Goal: Information Seeking & Learning: Learn about a topic

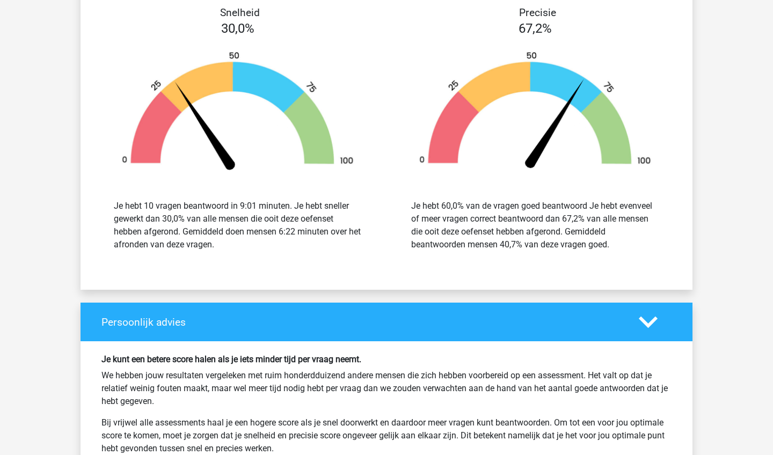
scroll to position [476, 0]
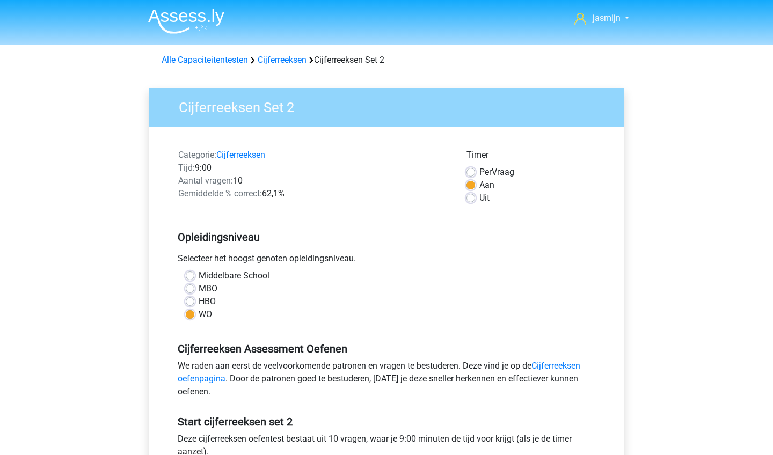
scroll to position [-1, 0]
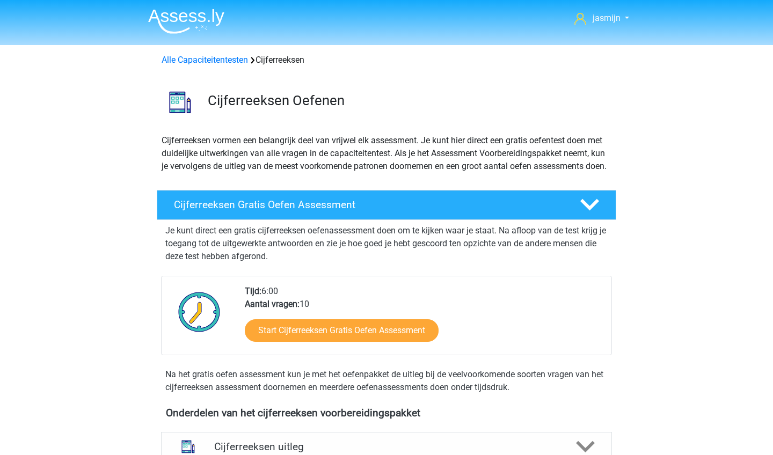
scroll to position [305, 0]
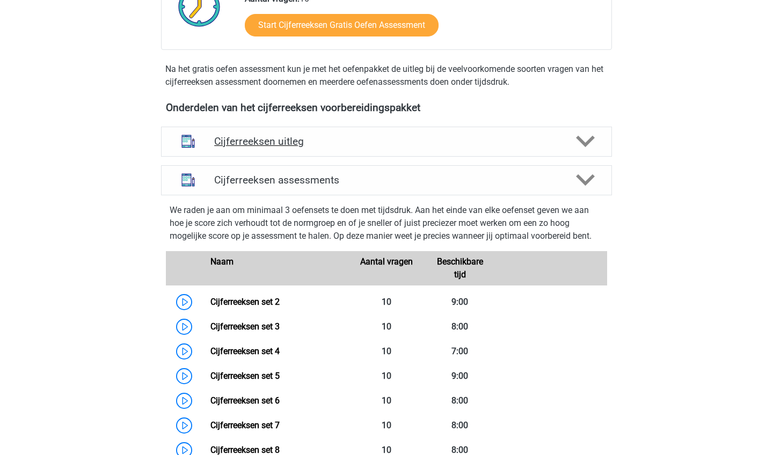
click at [562, 148] on div "Cijferreeksen uitleg" at bounding box center [386, 141] width 361 height 12
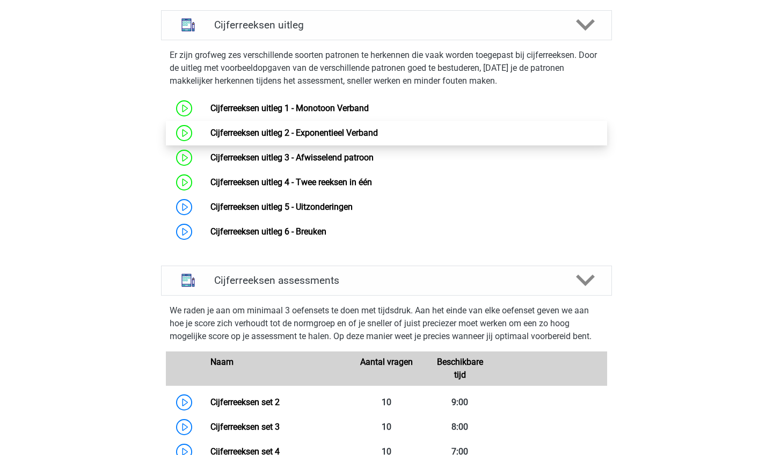
scroll to position [434, 0]
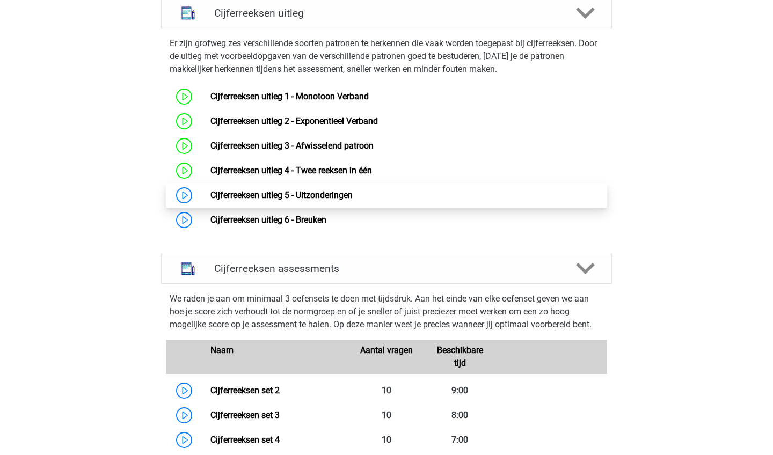
click at [353, 200] on link "Cijferreeksen uitleg 5 - Uitzonderingen" at bounding box center [281, 195] width 142 height 10
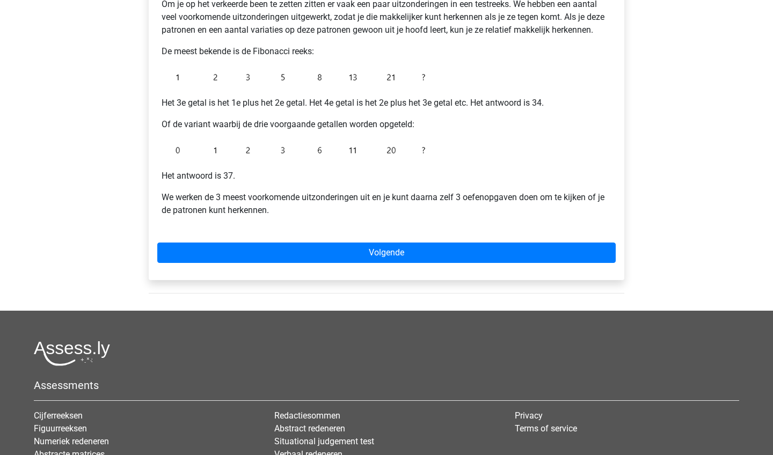
scroll to position [221, 0]
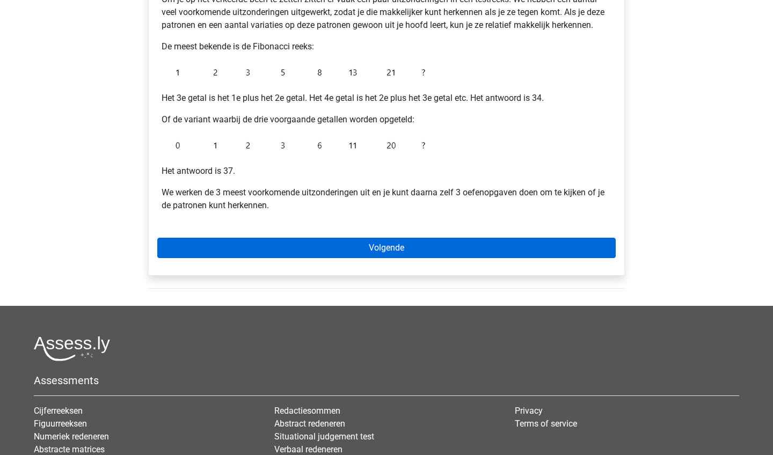
click at [372, 248] on link "Volgende" at bounding box center [386, 248] width 459 height 20
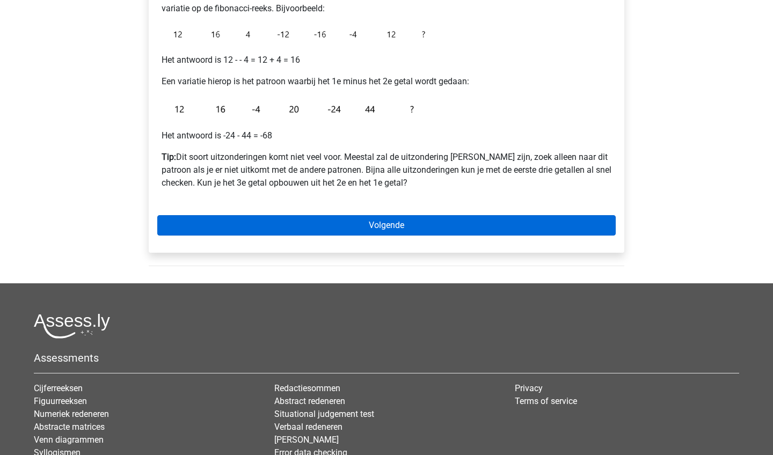
scroll to position [229, 0]
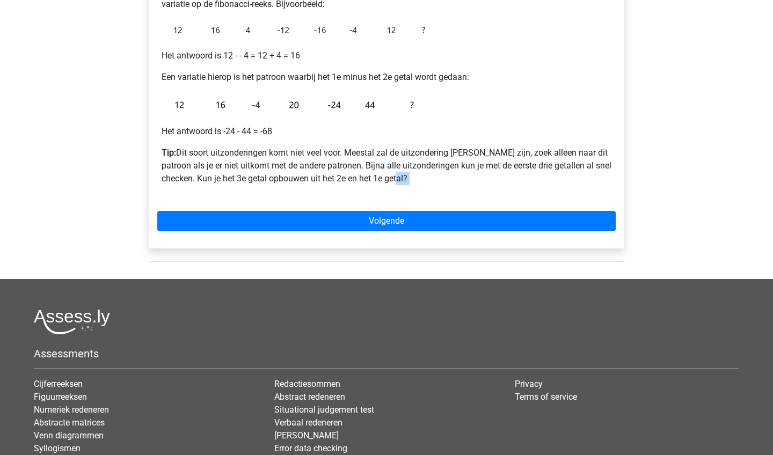
drag, startPoint x: 334, startPoint y: 209, endPoint x: 339, endPoint y: 185, distance: 24.2
click at [339, 185] on div "Voorbeeld 1: voorgaande getal aftrekken Hierbij wordt het derde getal gevonden …" at bounding box center [387, 101] width 476 height 293
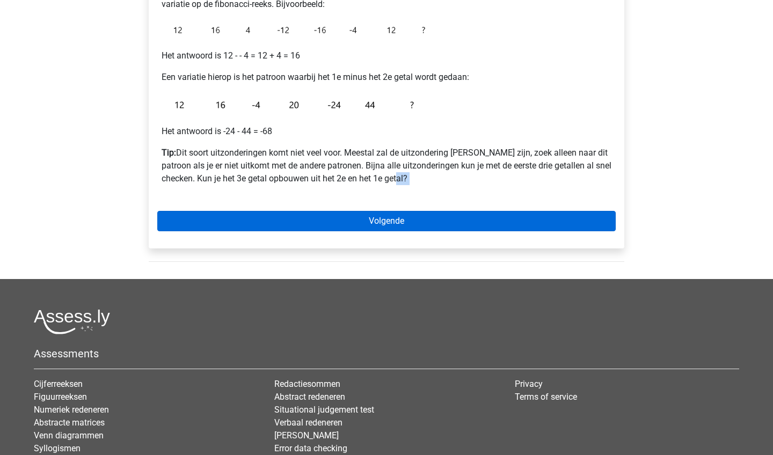
click at [442, 217] on link "Volgende" at bounding box center [386, 221] width 459 height 20
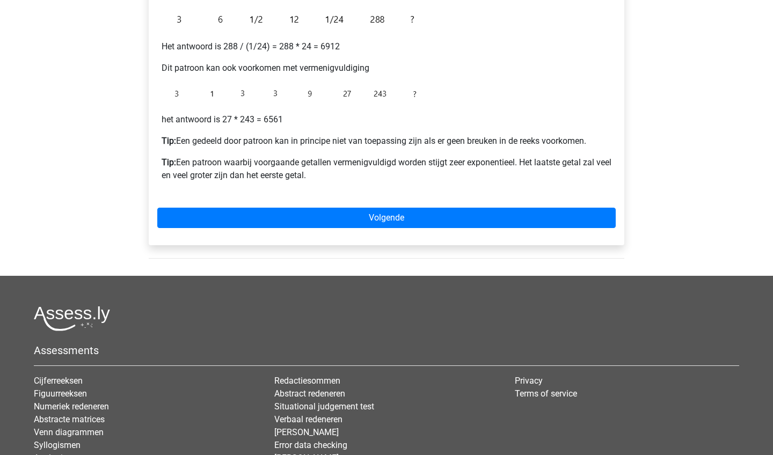
scroll to position [302, 0]
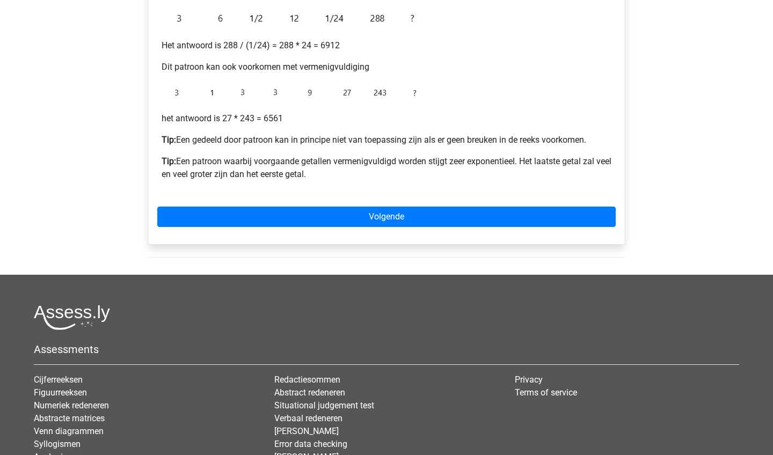
click at [472, 205] on div "Voorbeeld 2: * of / voorgaande getallen Hierbij wordt een getal gevonden door d…" at bounding box center [387, 63] width 476 height 361
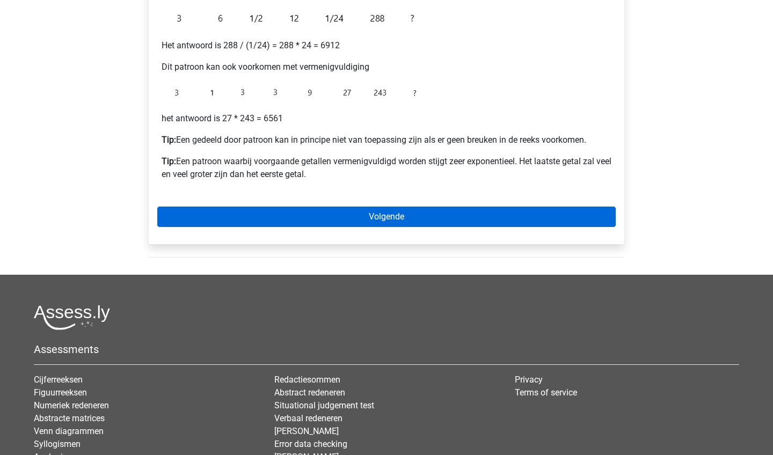
click at [471, 211] on link "Volgende" at bounding box center [386, 217] width 459 height 20
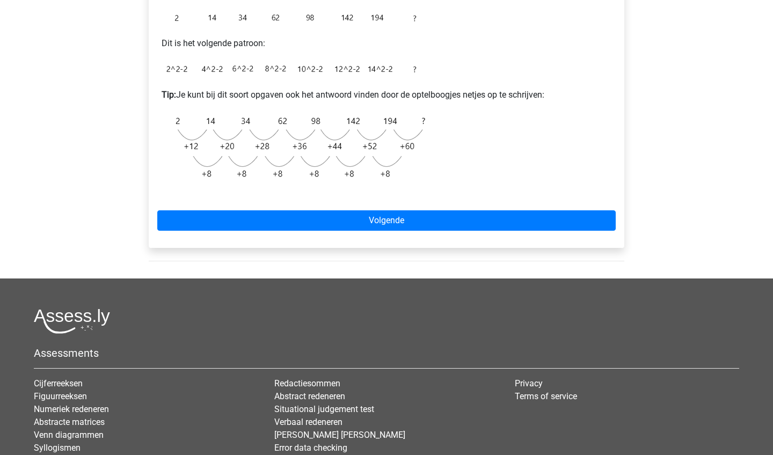
scroll to position [334, 0]
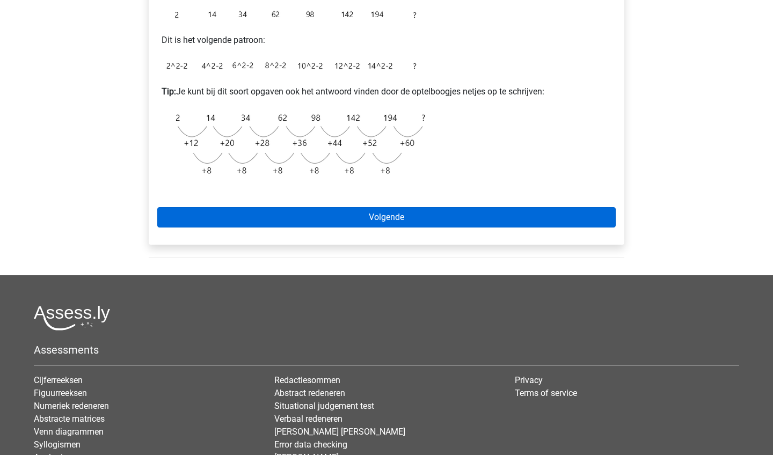
click at [474, 216] on link "Volgende" at bounding box center [386, 217] width 459 height 20
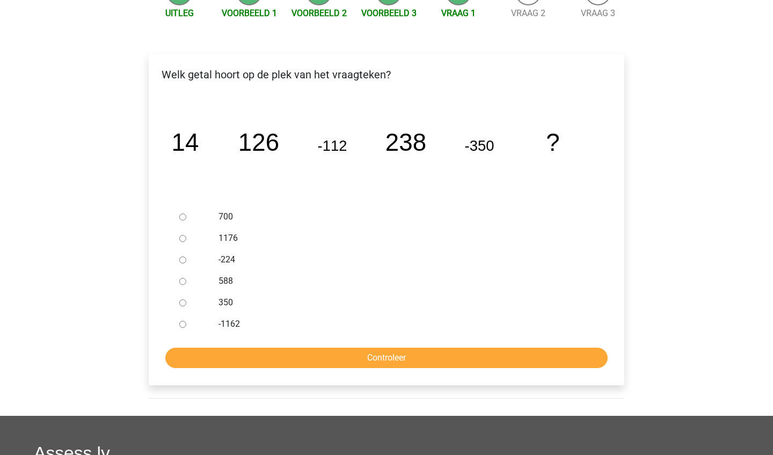
scroll to position [135, 0]
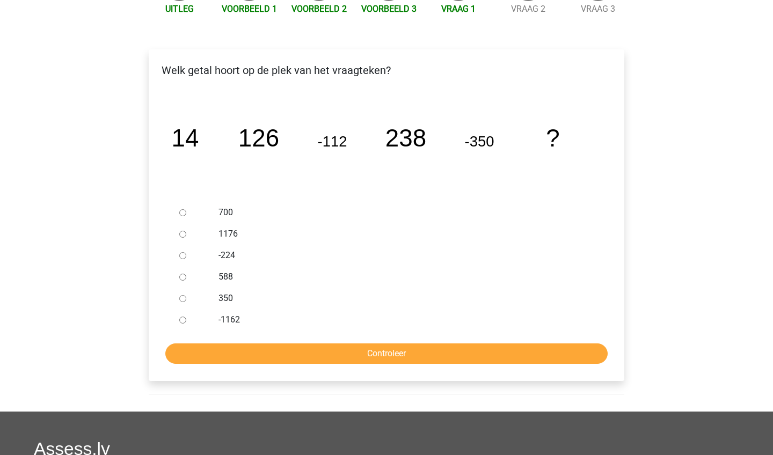
click at [184, 279] on input "588" at bounding box center [182, 277] width 7 height 7
radio input "true"
click at [295, 361] on input "Controleer" at bounding box center [386, 354] width 442 height 20
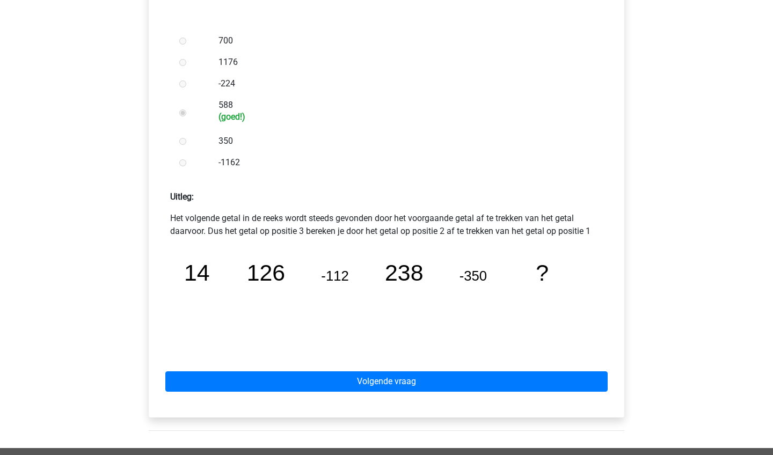
scroll to position [327, 0]
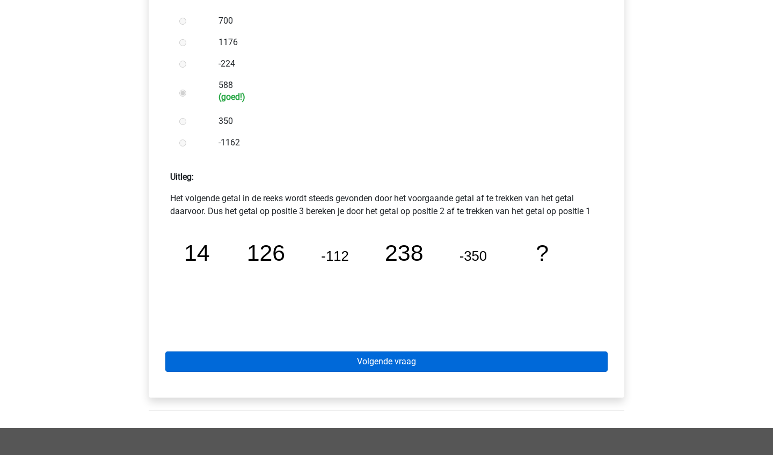
click at [577, 359] on link "Volgende vraag" at bounding box center [386, 362] width 442 height 20
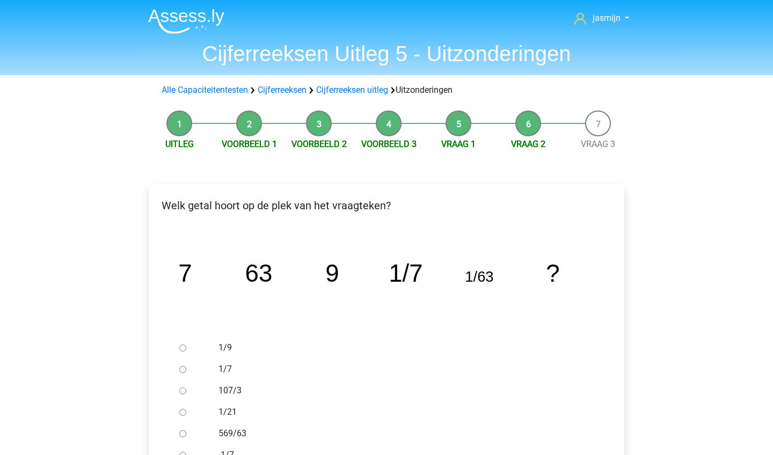
click at [224, 345] on label "1/9" at bounding box center [405, 347] width 372 height 13
click at [186, 345] on input "1/9" at bounding box center [182, 348] width 7 height 7
radio input "true"
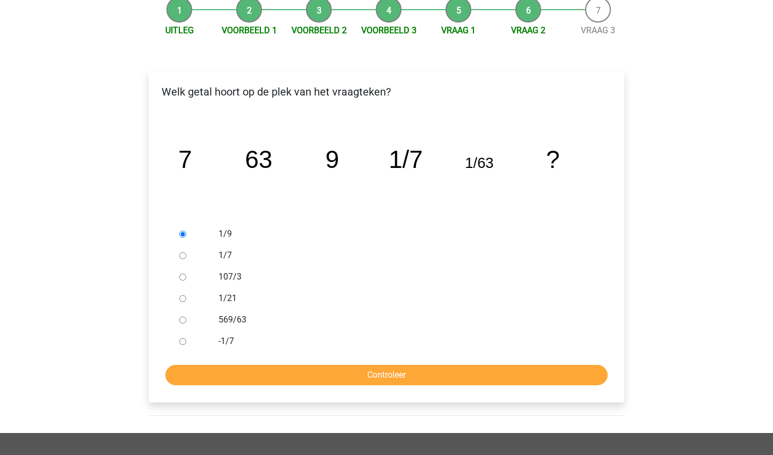
scroll to position [145, 0]
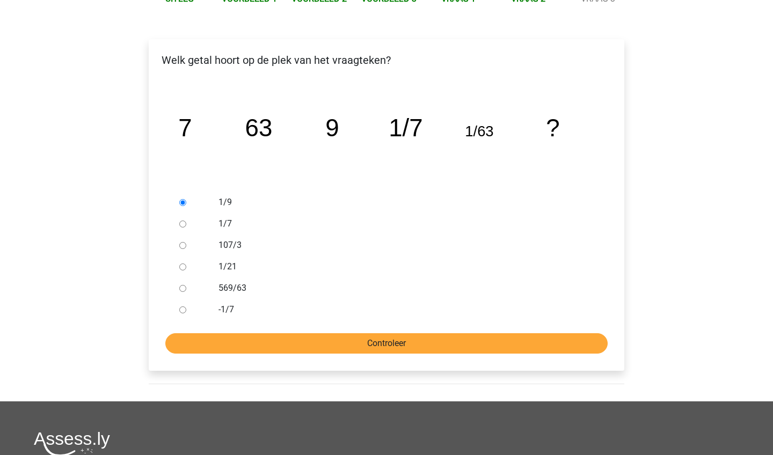
click at [232, 347] on input "Controleer" at bounding box center [386, 343] width 442 height 20
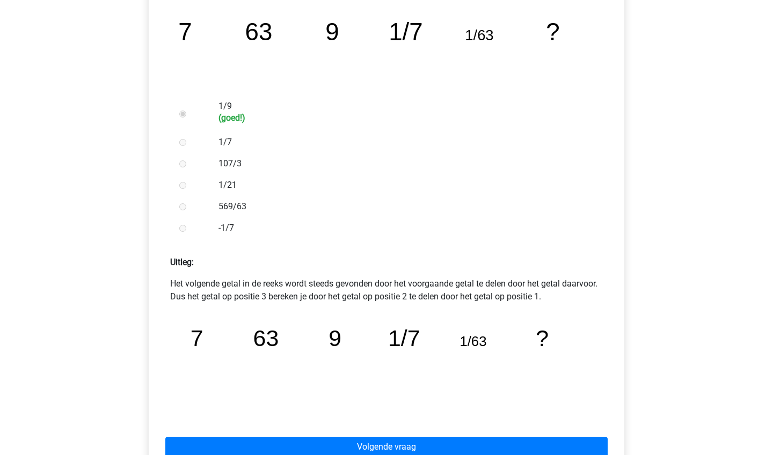
scroll to position [303, 0]
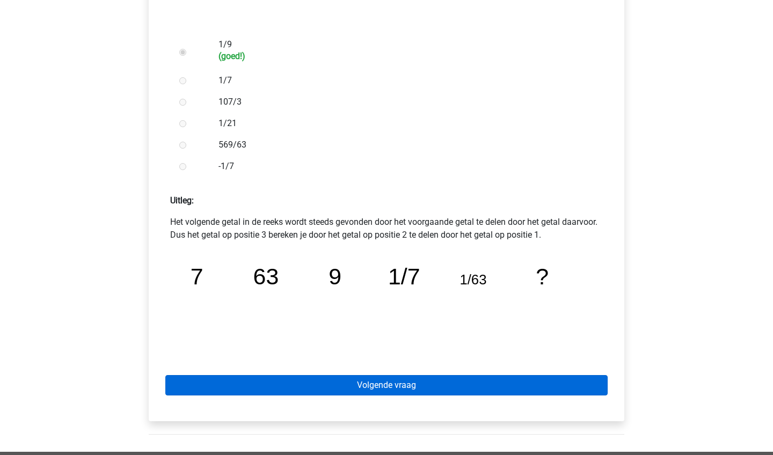
click at [506, 386] on link "Volgende vraag" at bounding box center [386, 385] width 442 height 20
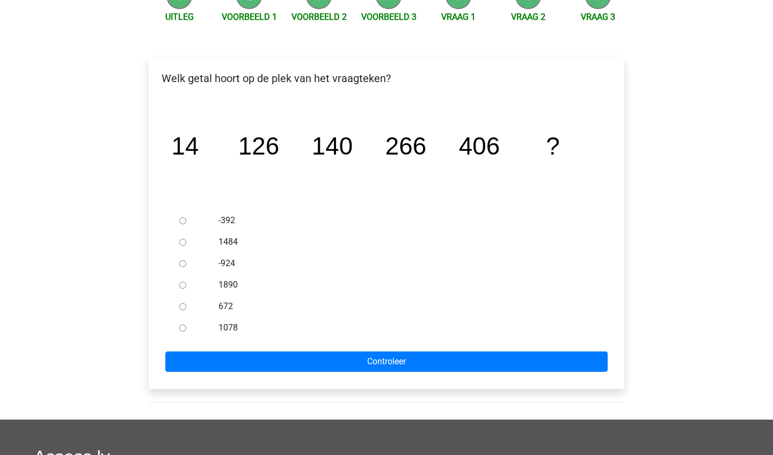
scroll to position [141, 0]
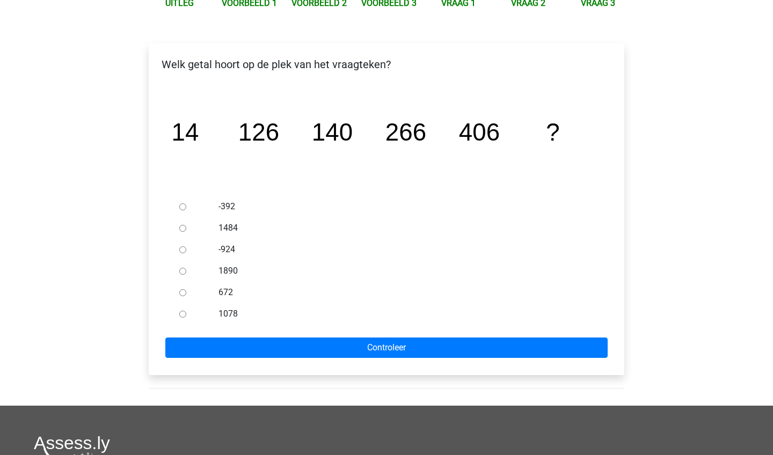
click at [231, 293] on label "672" at bounding box center [405, 292] width 372 height 13
click at [186, 293] on input "672" at bounding box center [182, 292] width 7 height 7
radio input "true"
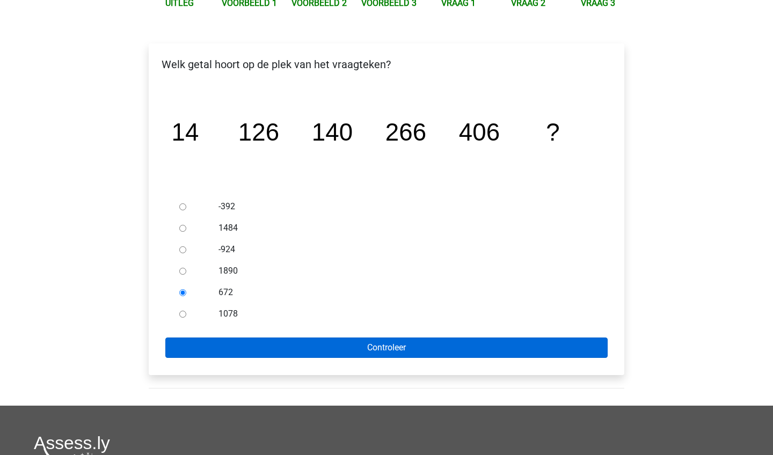
click at [242, 352] on input "Controleer" at bounding box center [386, 348] width 442 height 20
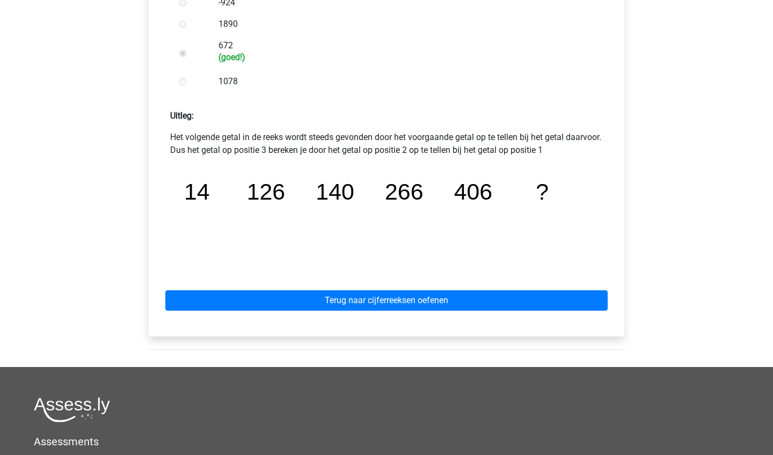
scroll to position [389, 0]
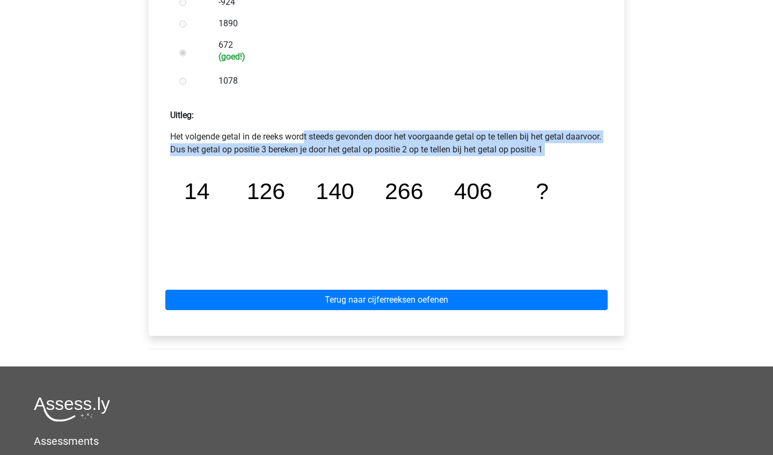
drag, startPoint x: 221, startPoint y: 133, endPoint x: 219, endPoint y: 158, distance: 24.8
click at [219, 159] on div "Het volgende getal in de reeks wordt steeds gevonden door het voorgaande getal …" at bounding box center [386, 199] width 459 height 139
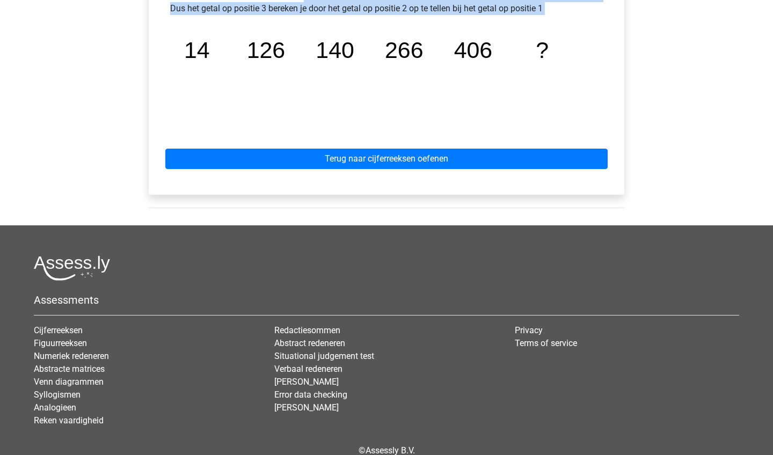
scroll to position [542, 0]
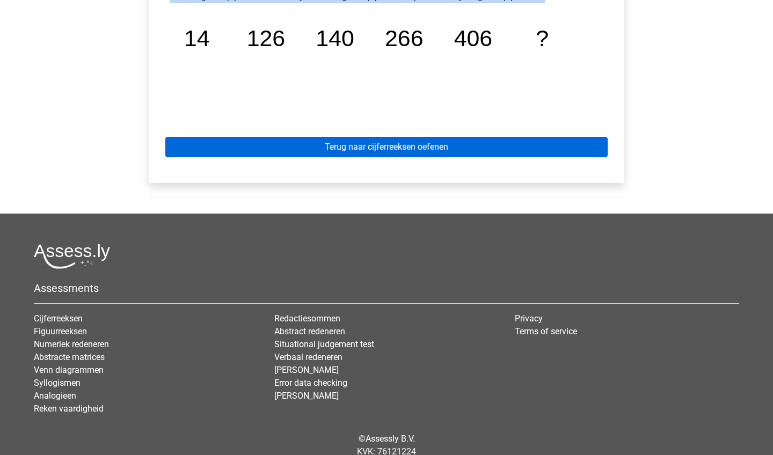
click at [320, 151] on link "Terug naar cijferreeksen oefenen" at bounding box center [386, 147] width 442 height 20
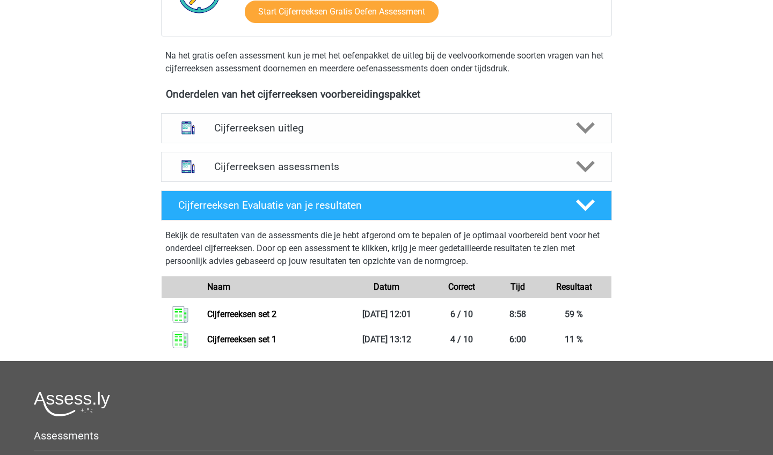
scroll to position [330, 0]
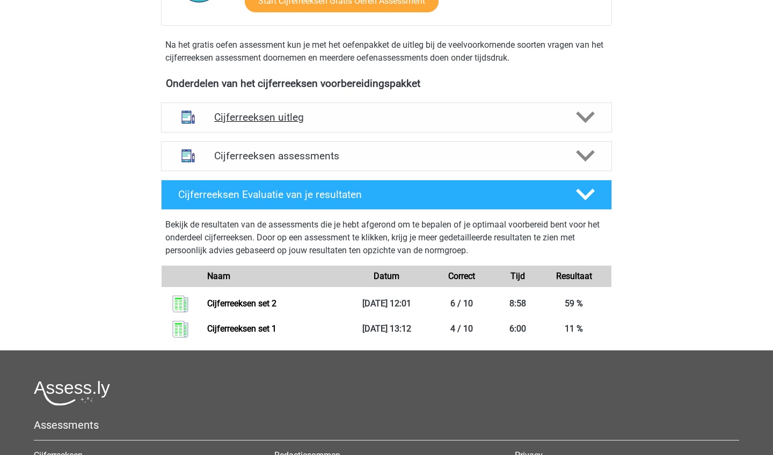
click at [432, 123] on h4 "Cijferreeksen uitleg" at bounding box center [386, 117] width 345 height 12
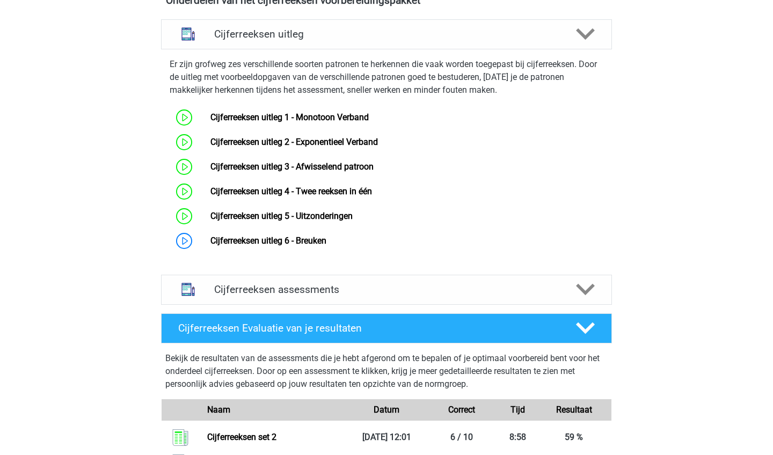
scroll to position [384, 0]
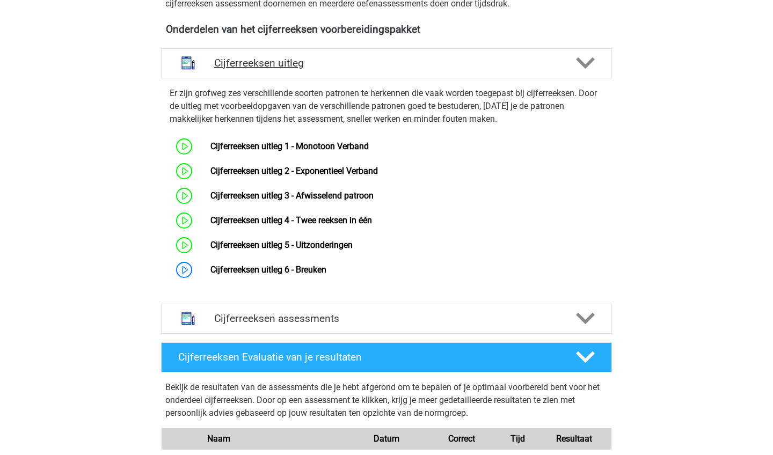
click at [590, 69] on polygon at bounding box center [585, 63] width 19 height 12
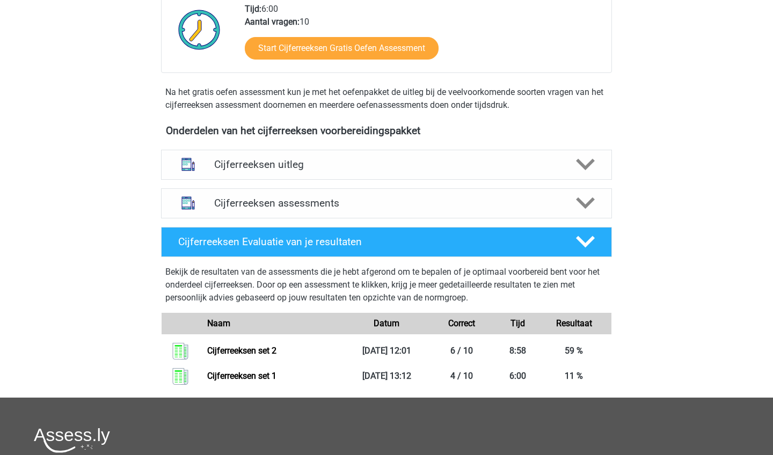
scroll to position [279, 0]
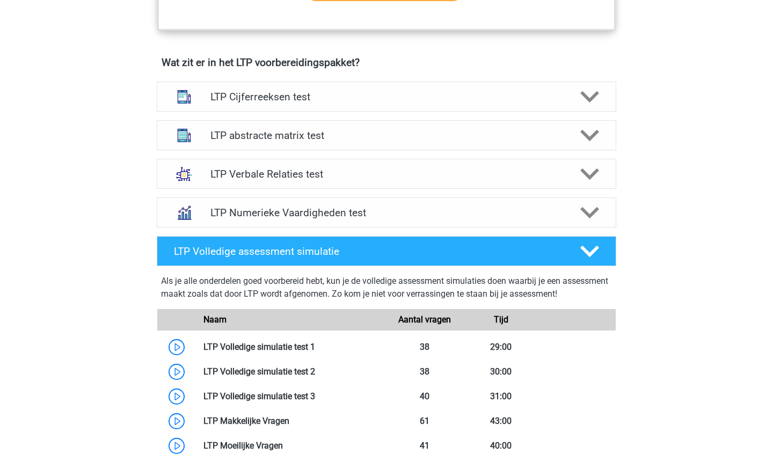
scroll to position [649, 0]
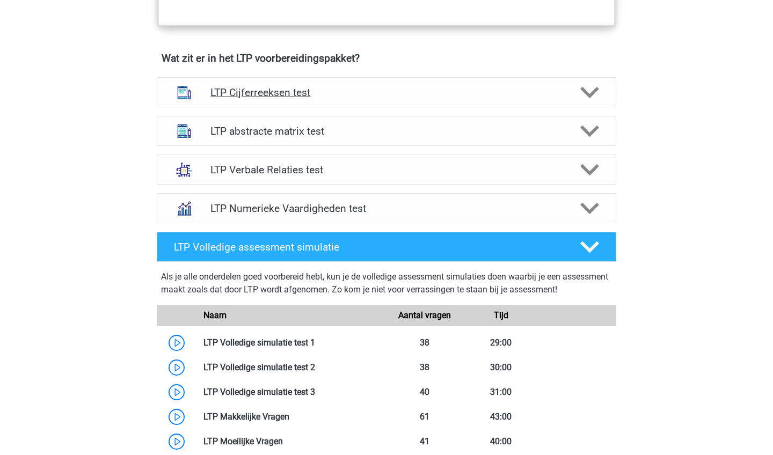
click at [451, 93] on h4 "LTP Cijferreeksen test" at bounding box center [386, 92] width 352 height 12
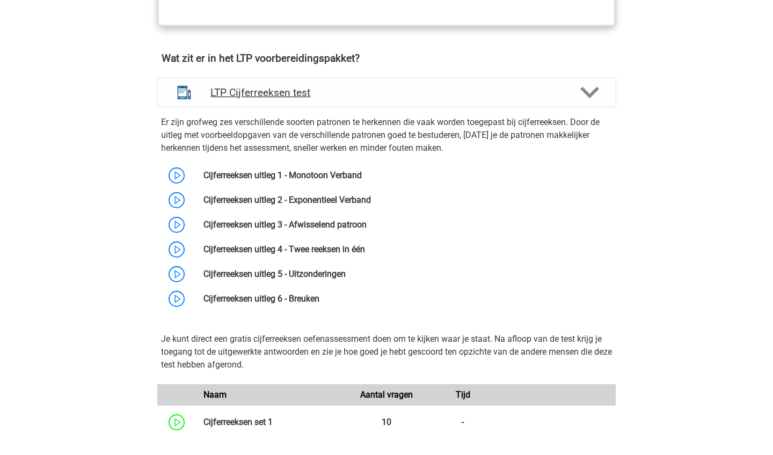
click at [451, 92] on h4 "LTP Cijferreeksen test" at bounding box center [386, 92] width 352 height 12
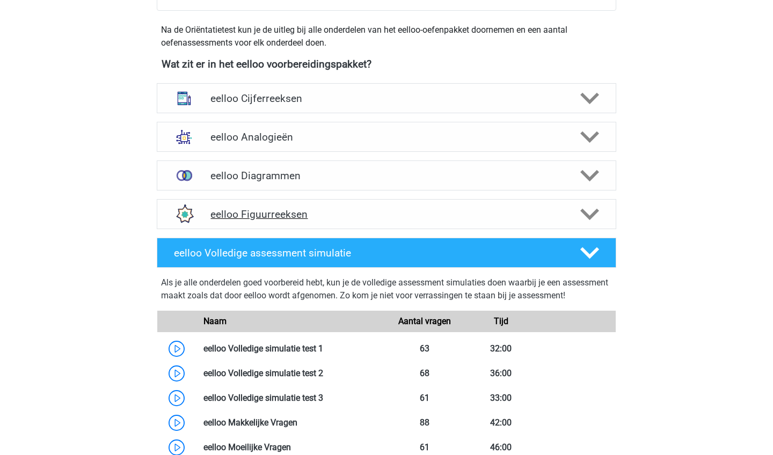
scroll to position [346, 0]
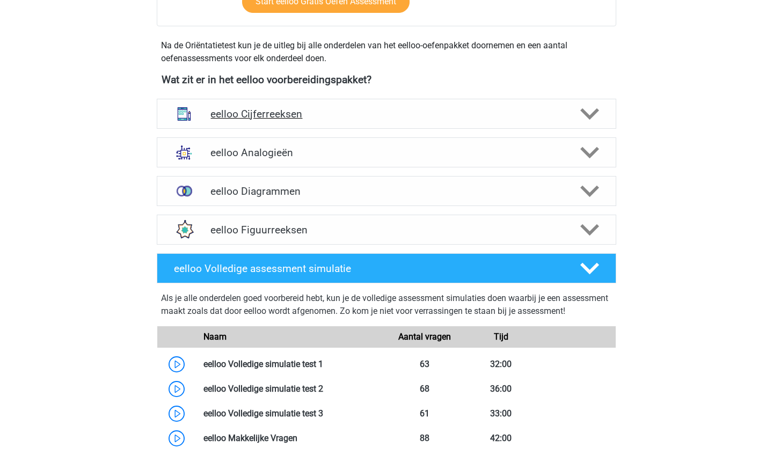
click at [601, 110] on div at bounding box center [589, 114] width 37 height 19
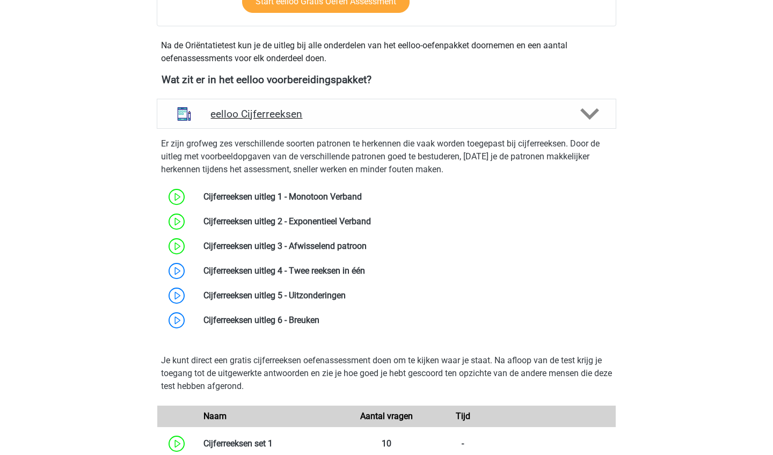
click at [600, 113] on div at bounding box center [589, 114] width 37 height 19
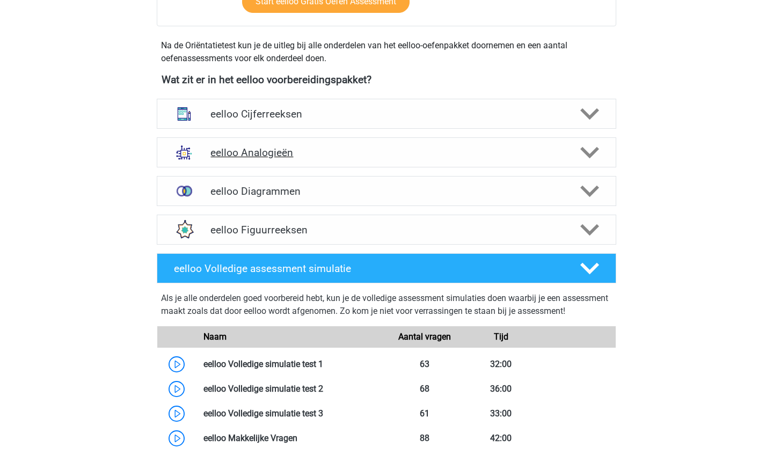
click at [583, 152] on icon at bounding box center [589, 152] width 19 height 19
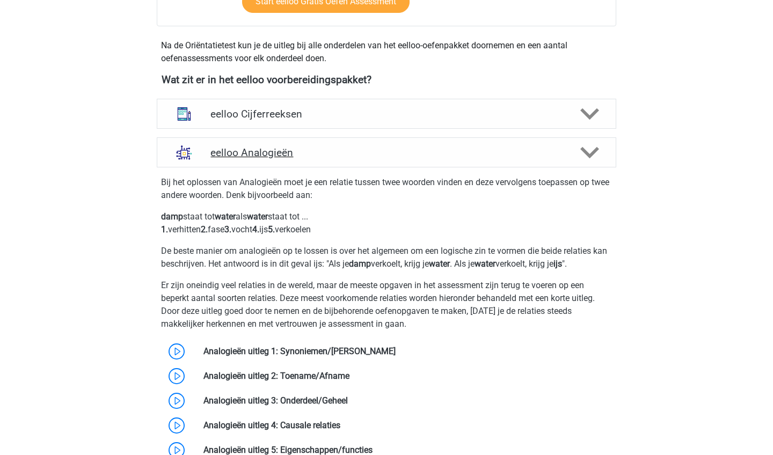
click at [583, 152] on icon at bounding box center [589, 152] width 19 height 19
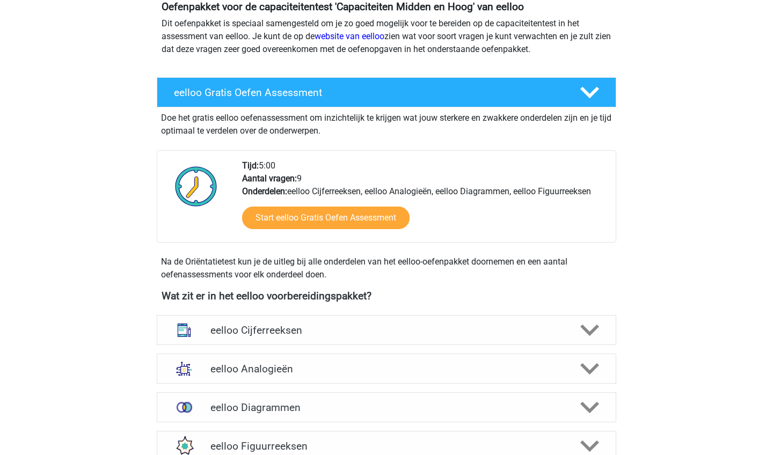
scroll to position [123, 0]
